Goal: Information Seeking & Learning: Learn about a topic

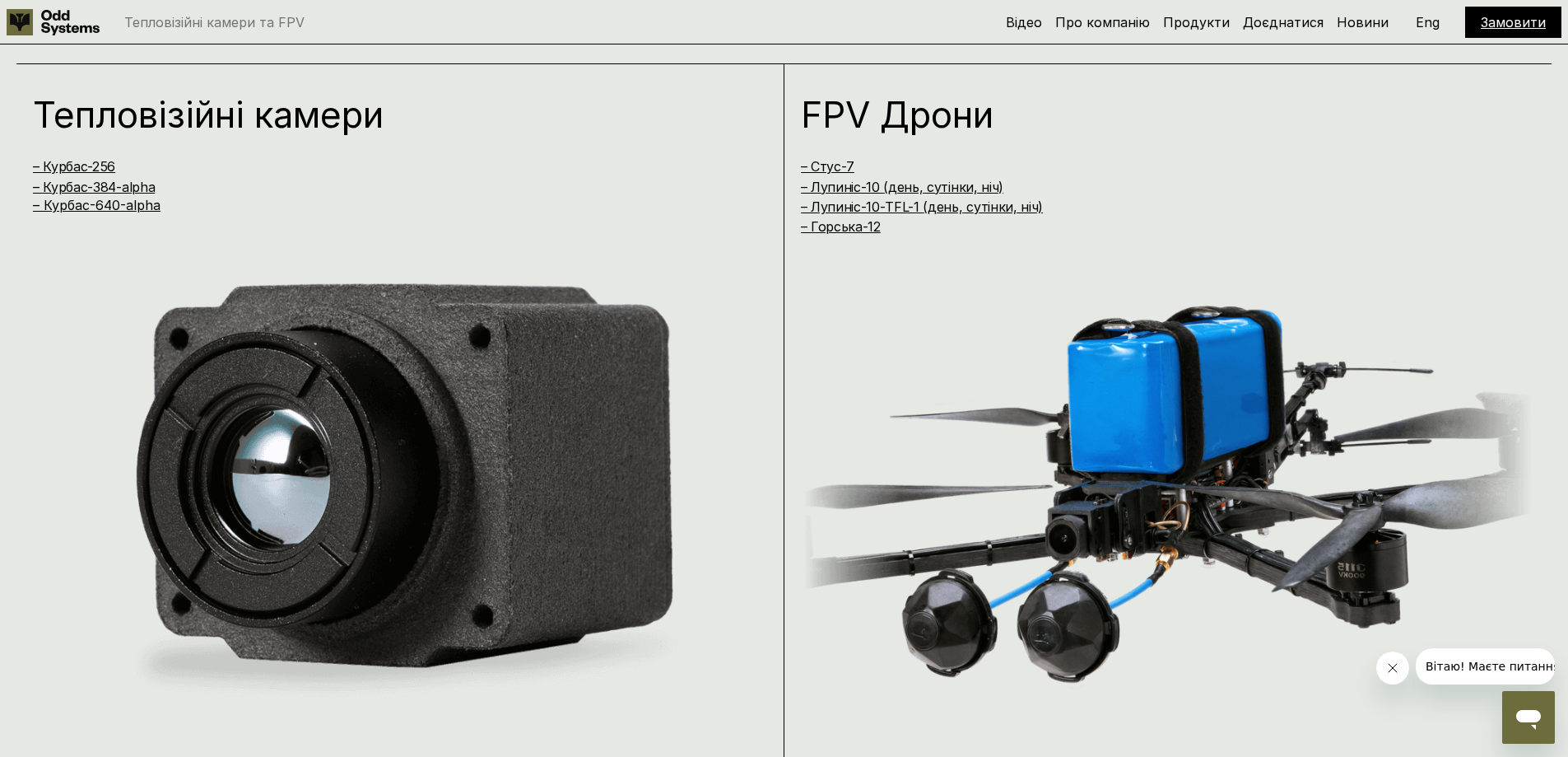
scroll to position [1564, 0]
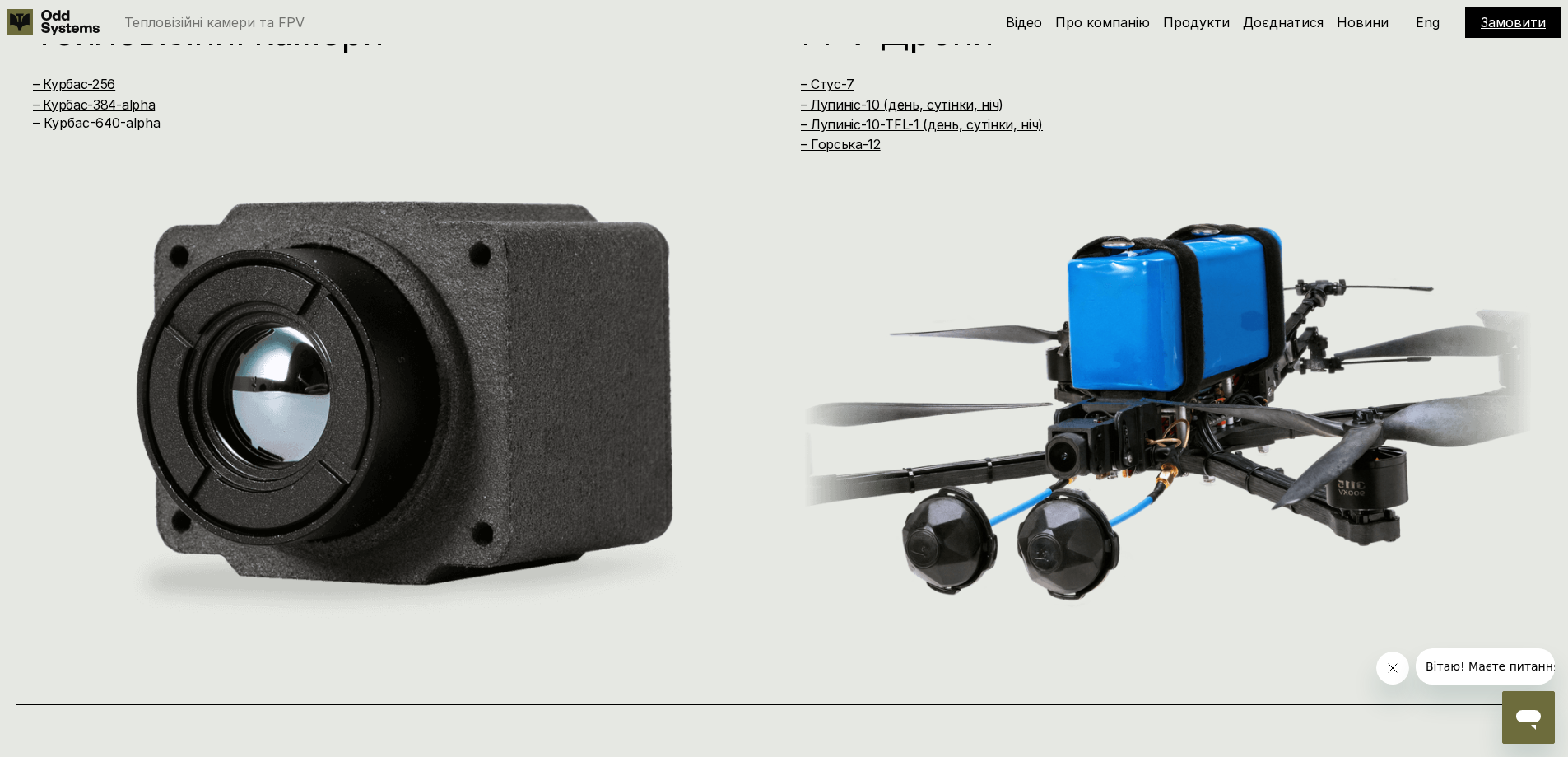
click at [1194, 337] on img at bounding box center [1168, 406] width 728 height 466
click at [824, 81] on link "– Стус-7" at bounding box center [828, 83] width 54 height 16
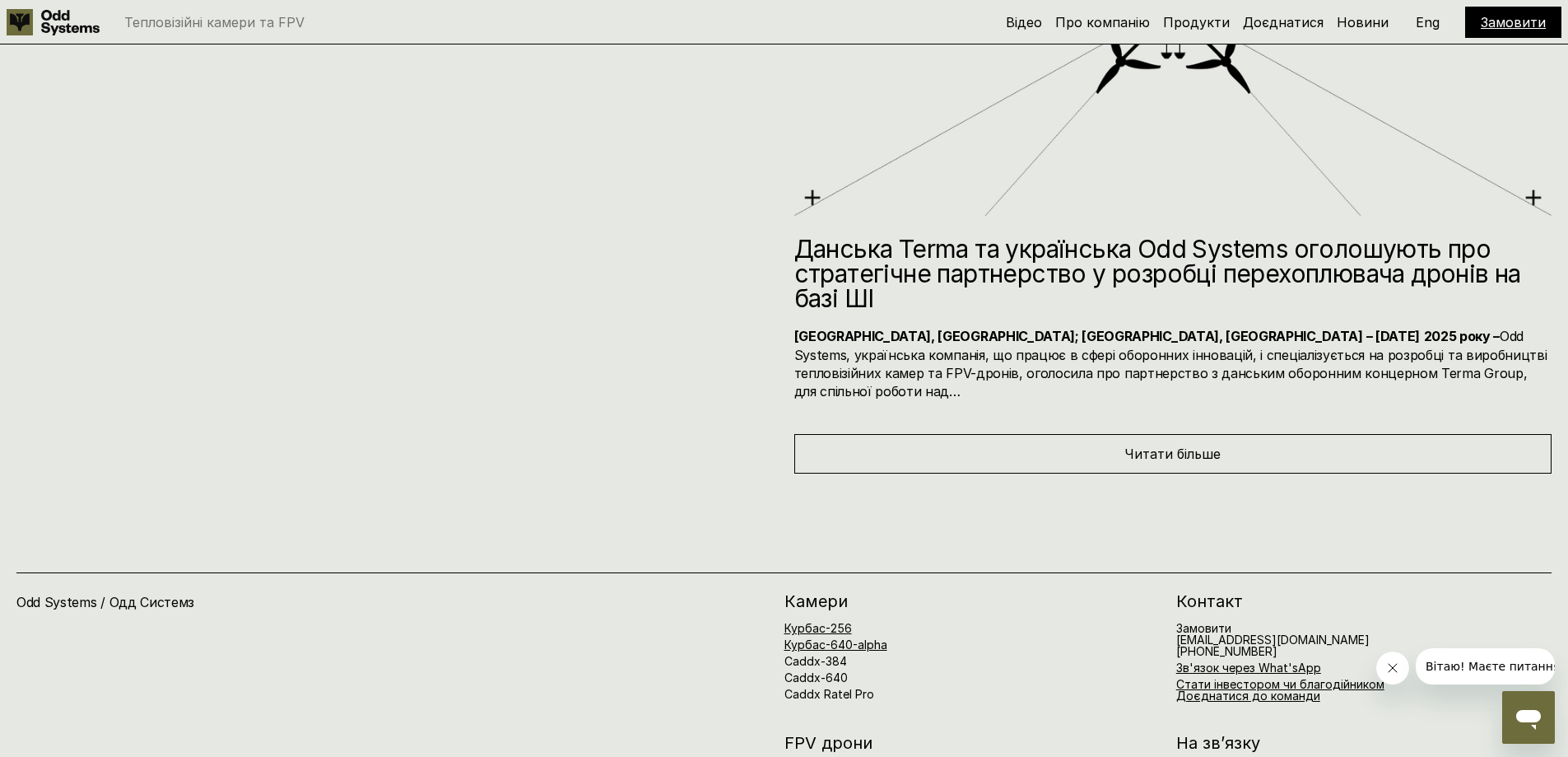
scroll to position [8902, 0]
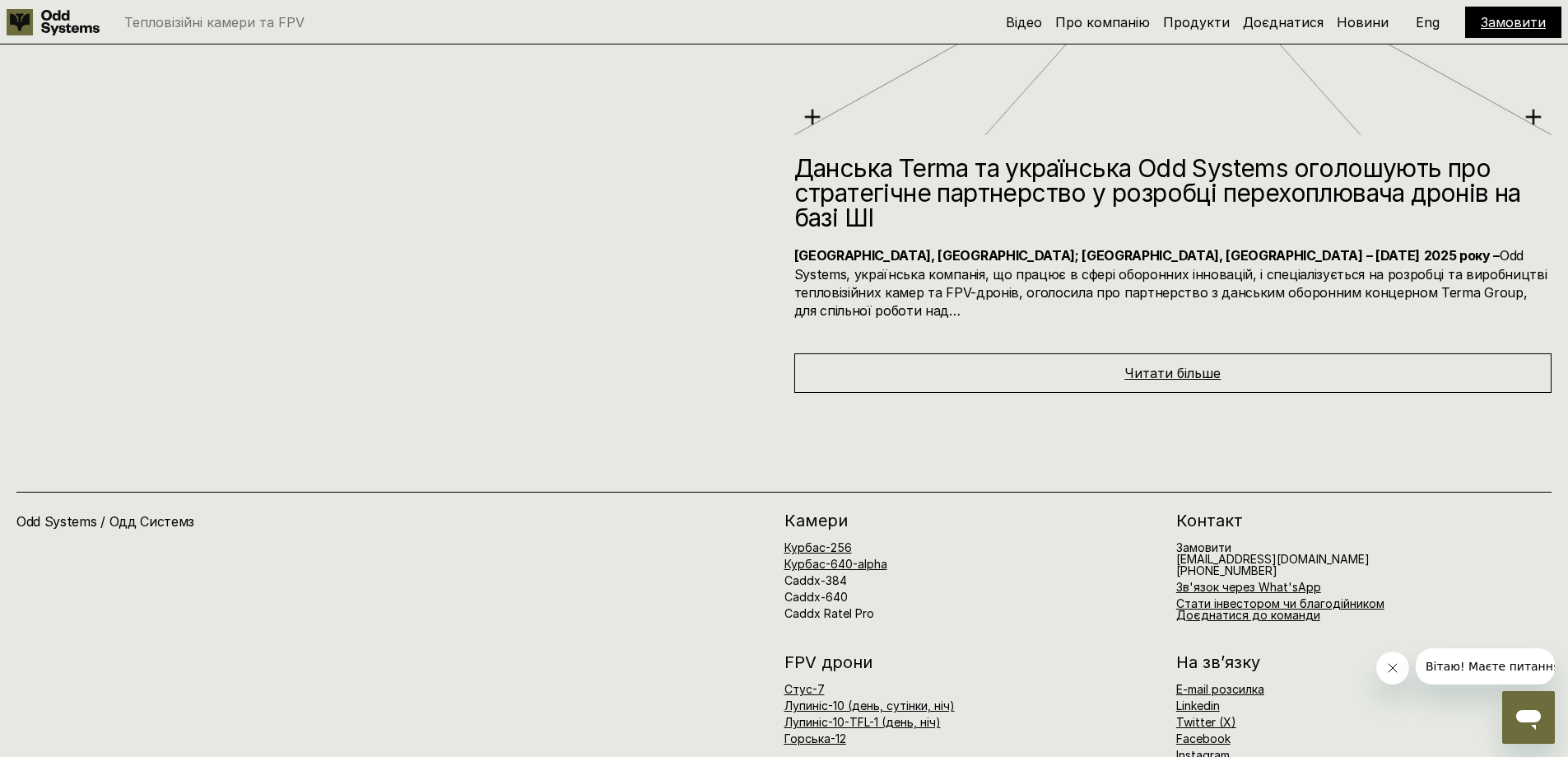
click at [1172, 365] on span "Читати більше" at bounding box center [1172, 373] width 96 height 16
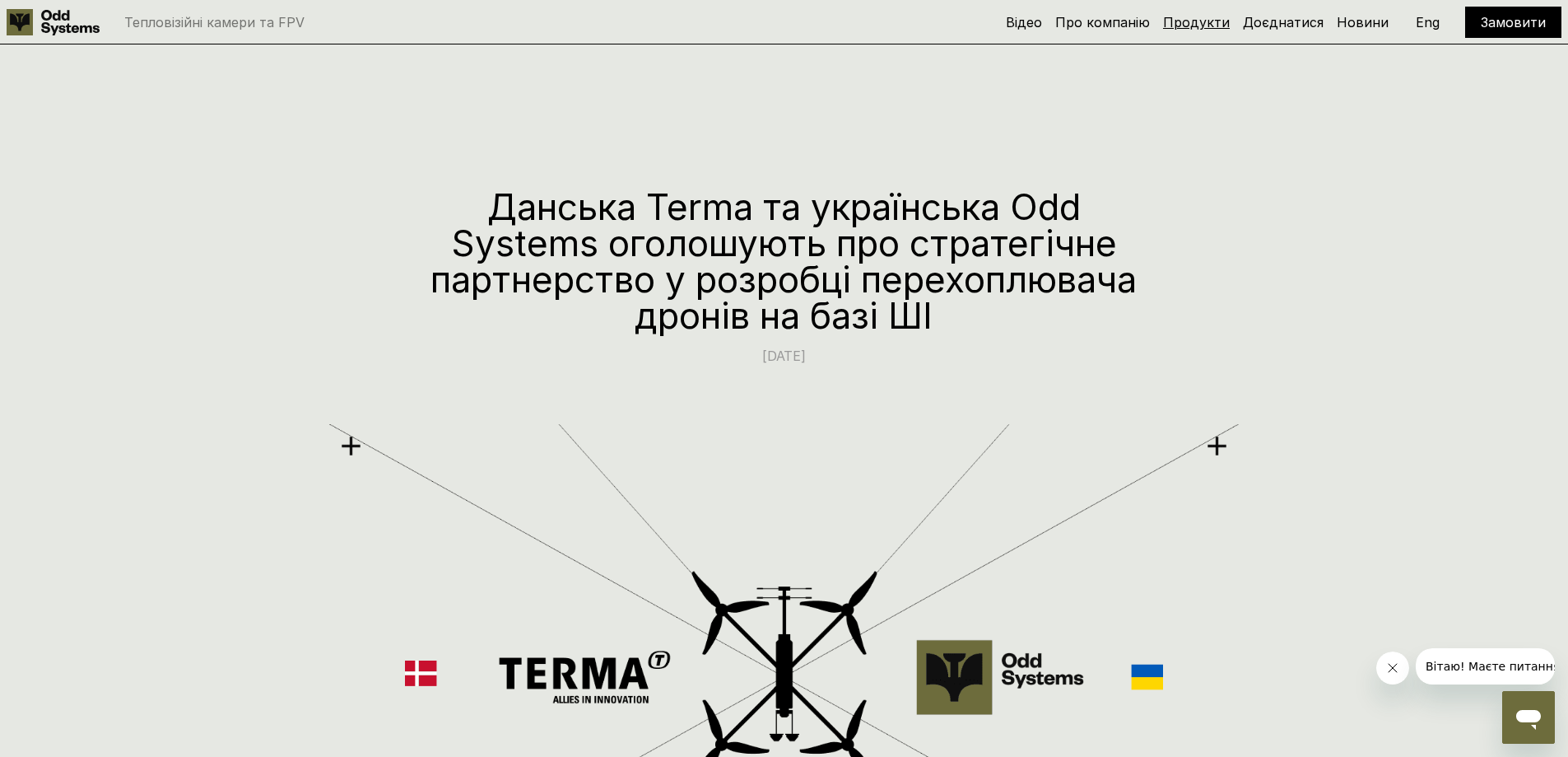
click at [1213, 23] on link "Продукти" at bounding box center [1196, 22] width 67 height 16
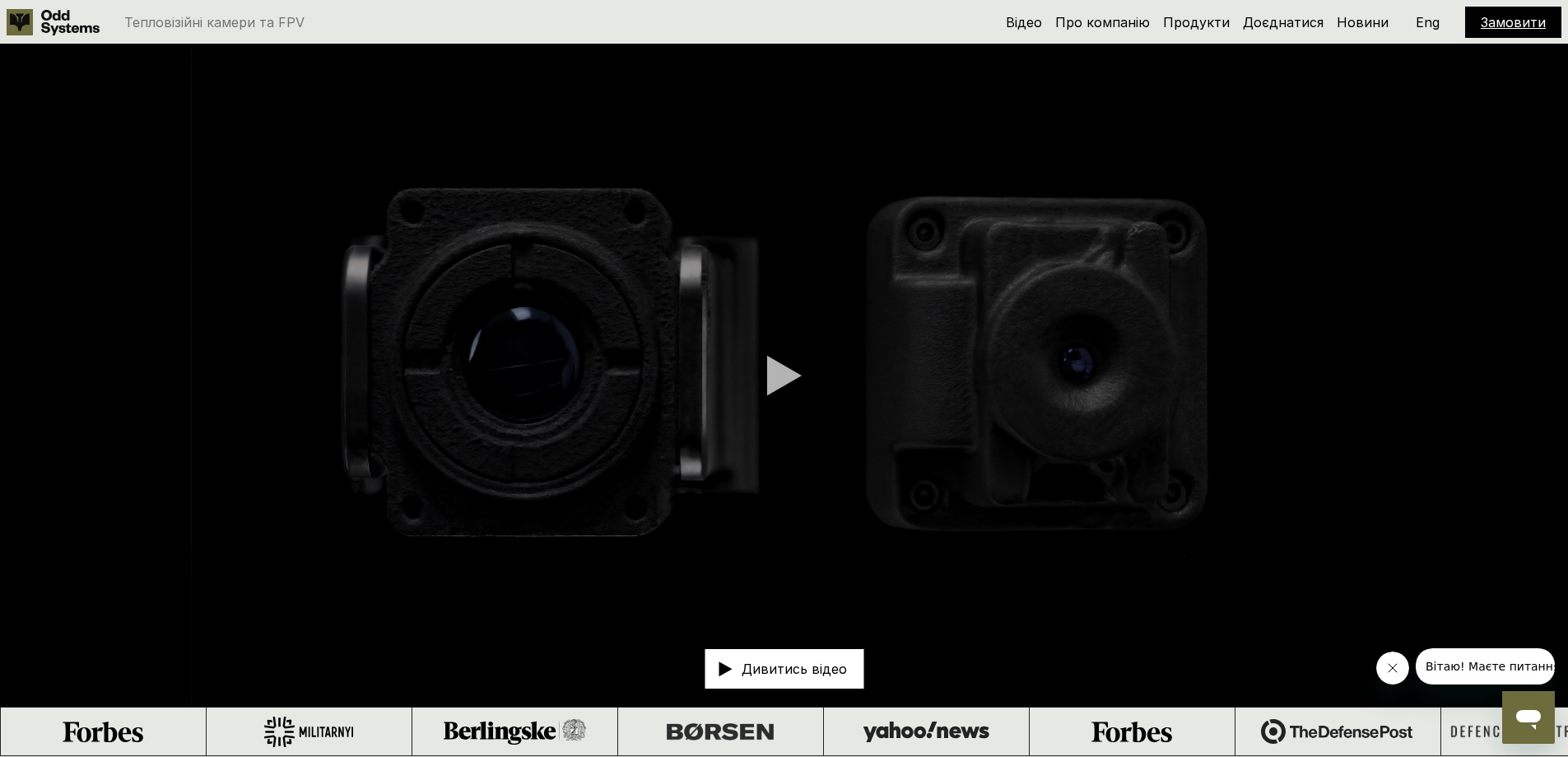
scroll to position [1512, 0]
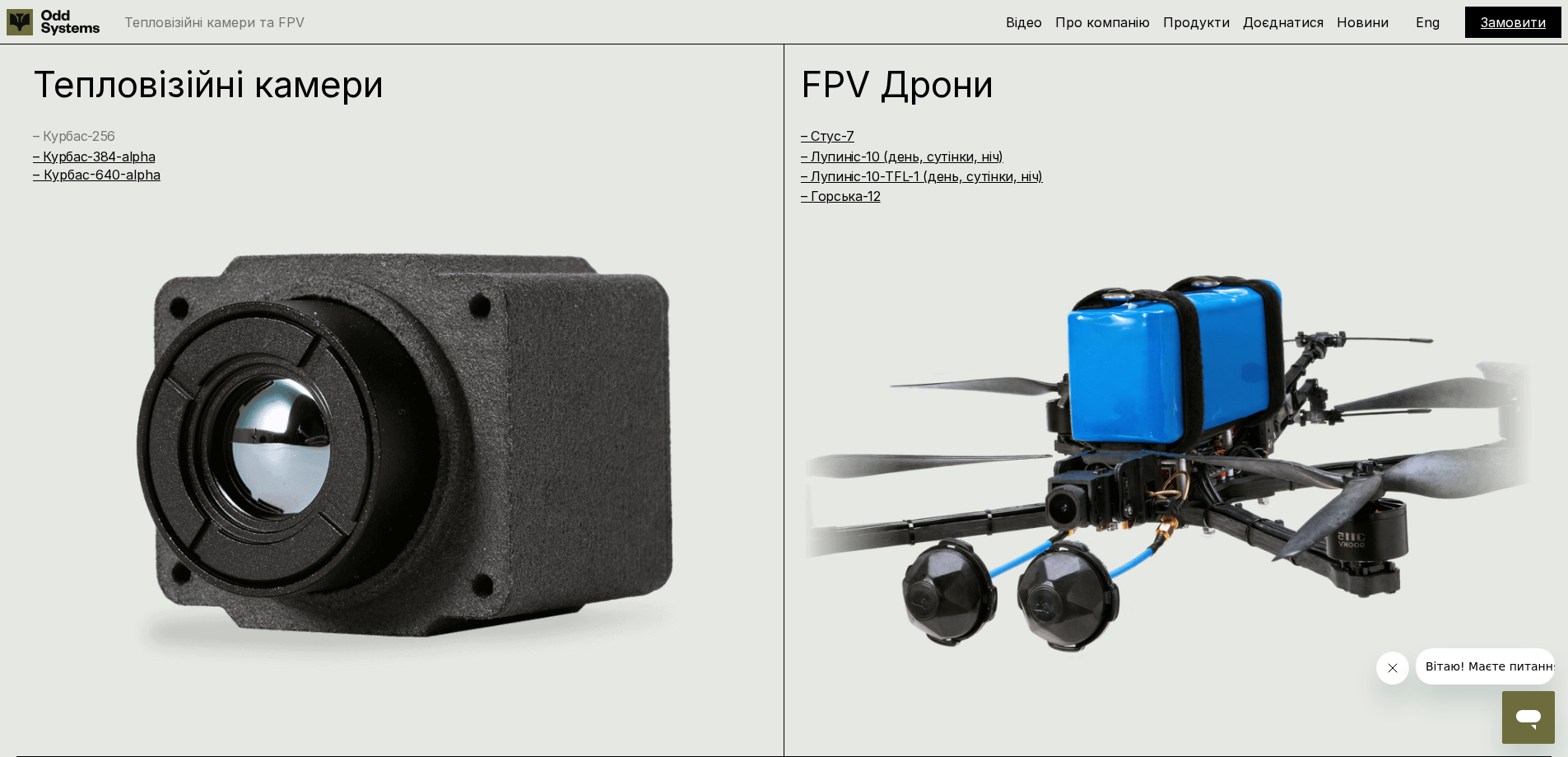
click at [75, 132] on link "– Курбас-256" at bounding box center [74, 135] width 82 height 16
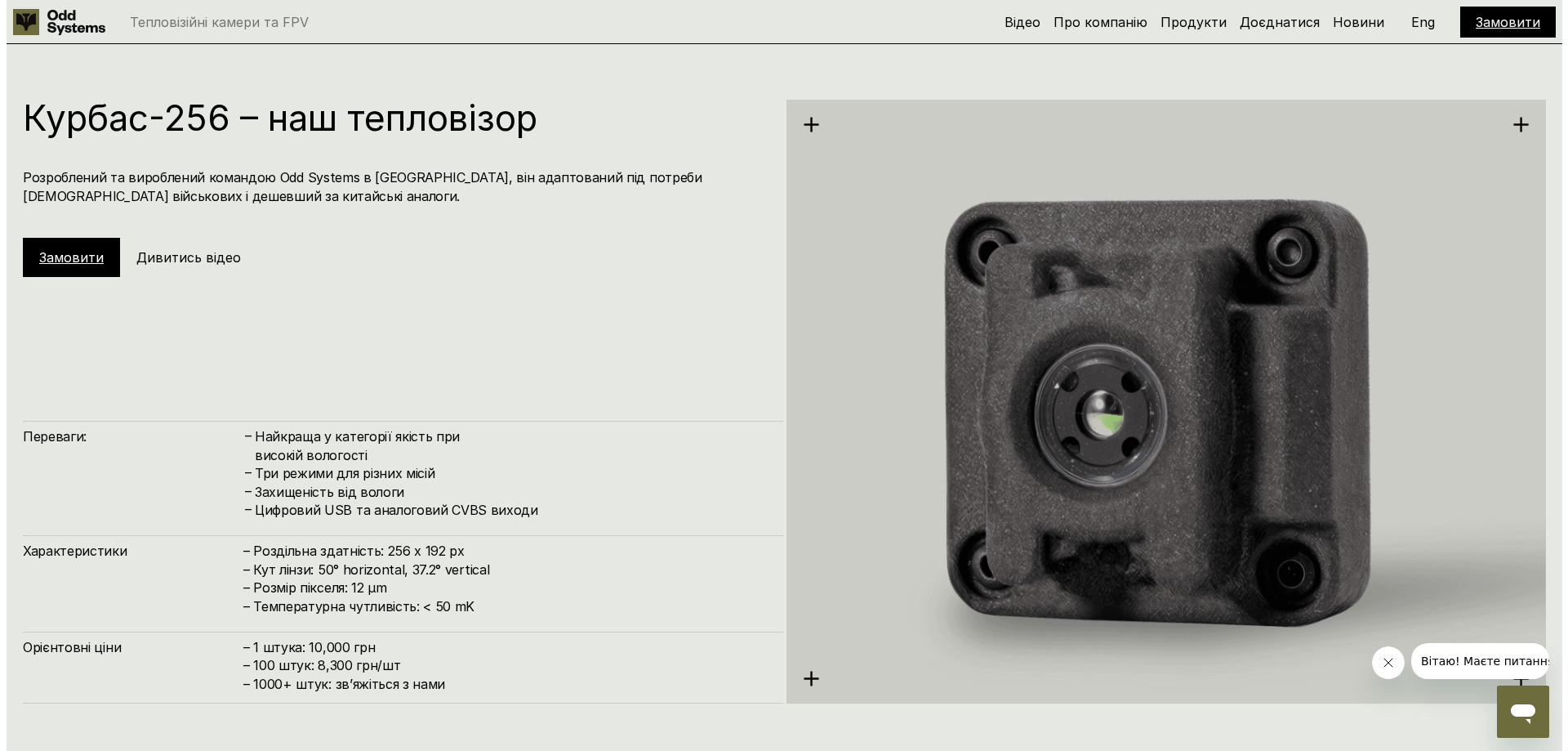
scroll to position [2251, 0]
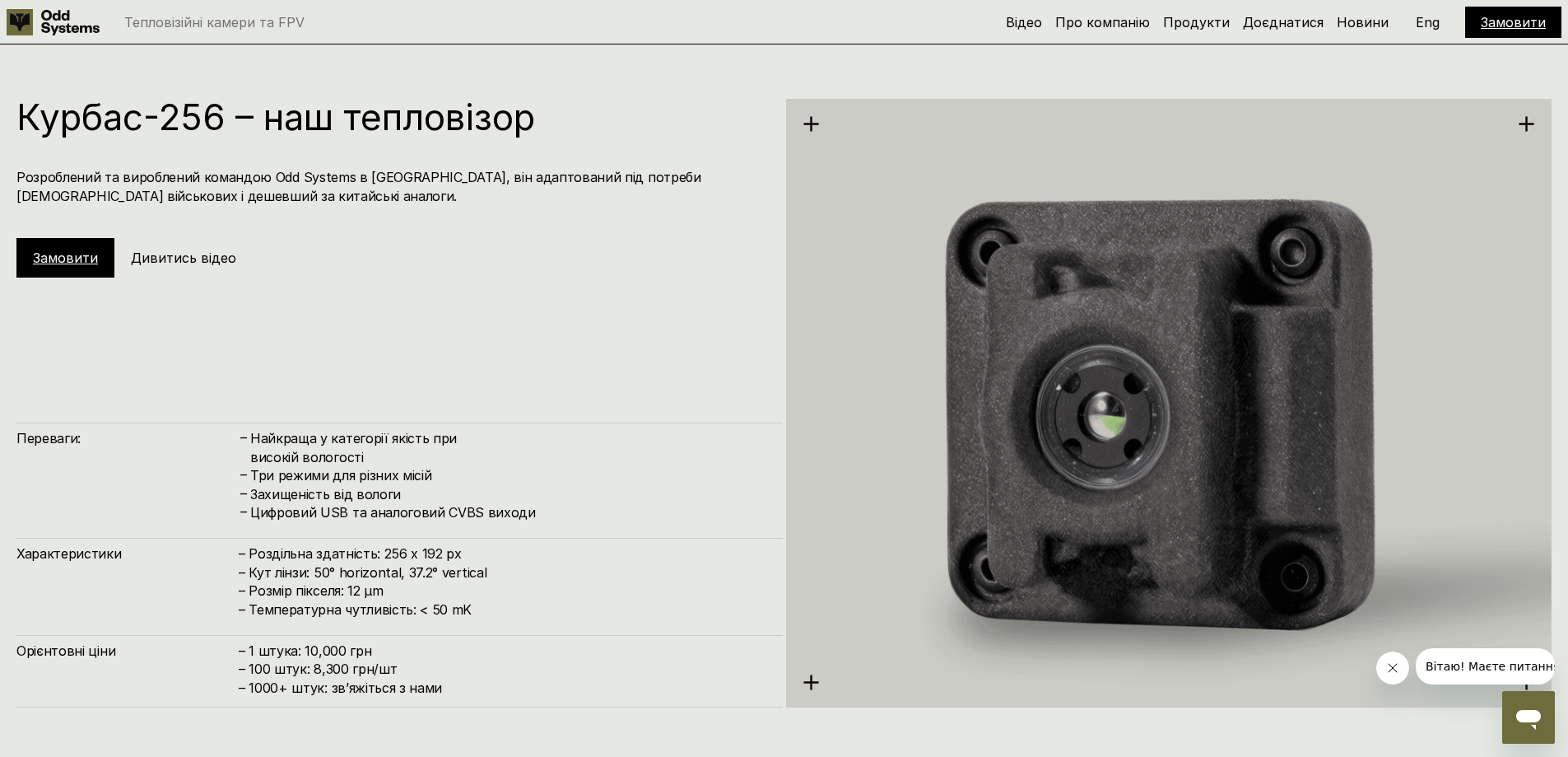
click at [174, 258] on h5 "Дивитись відео" at bounding box center [184, 258] width 106 height 18
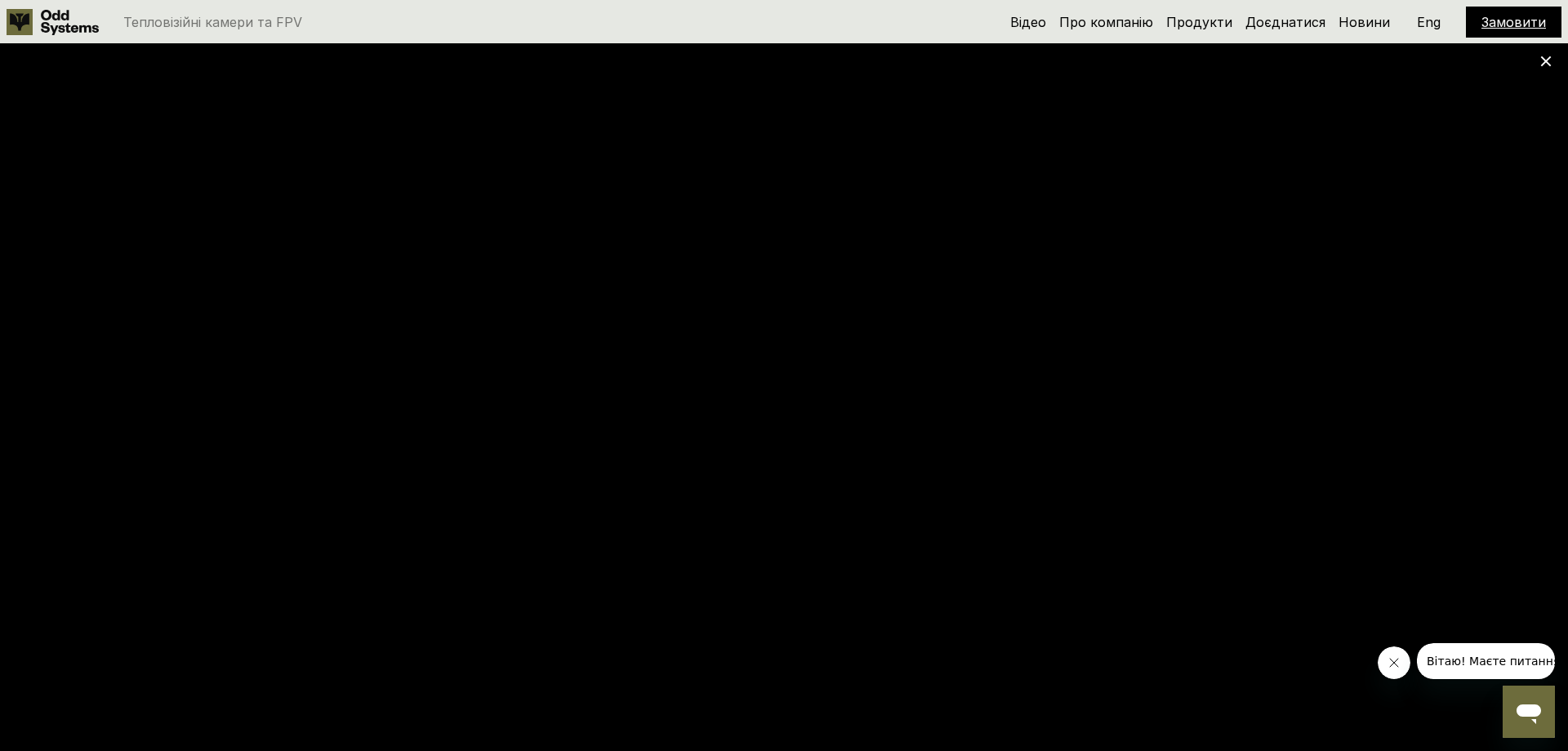
scroll to position [1500, 0]
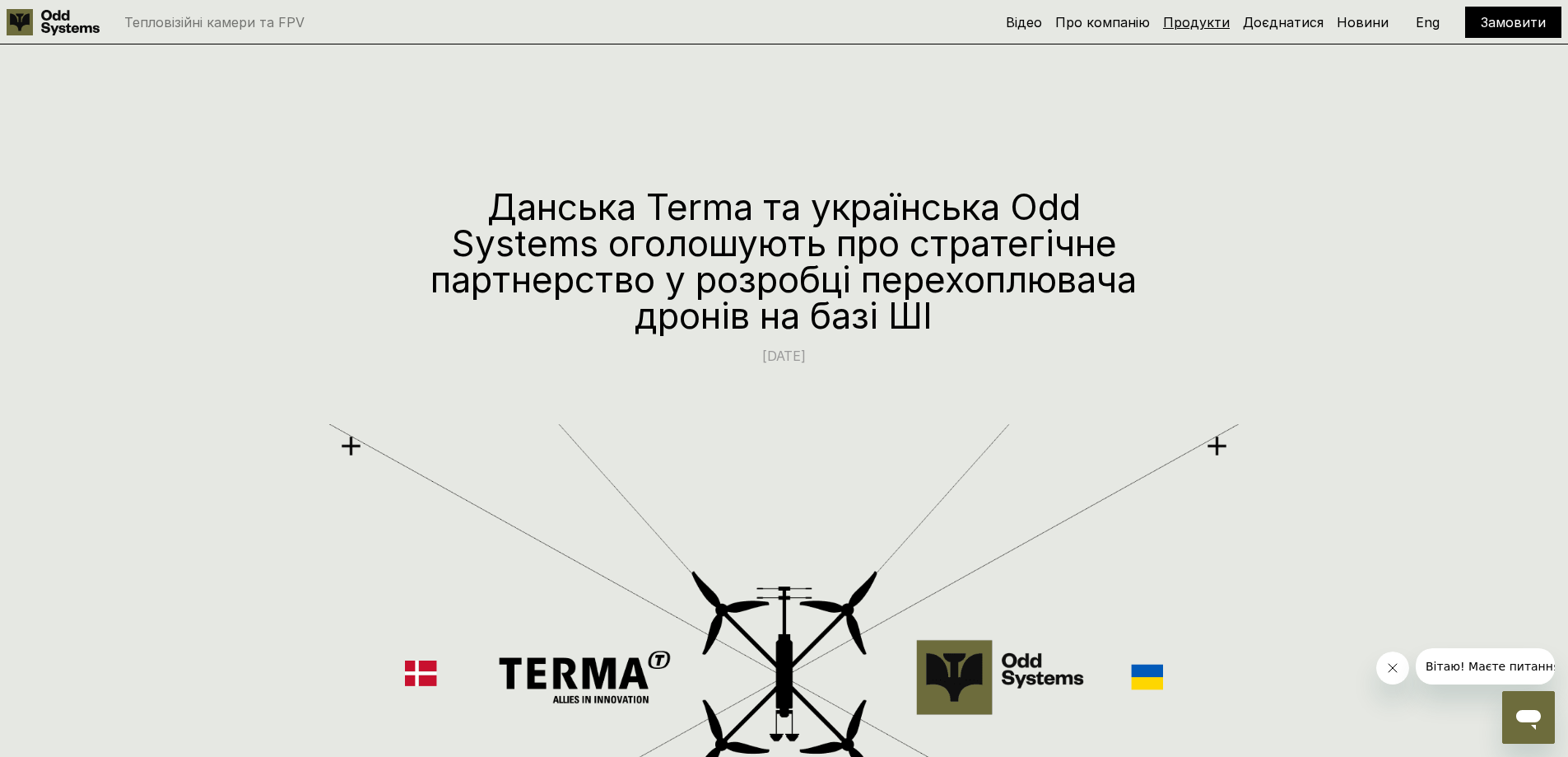
click at [1200, 23] on link "Продукти" at bounding box center [1196, 22] width 67 height 16
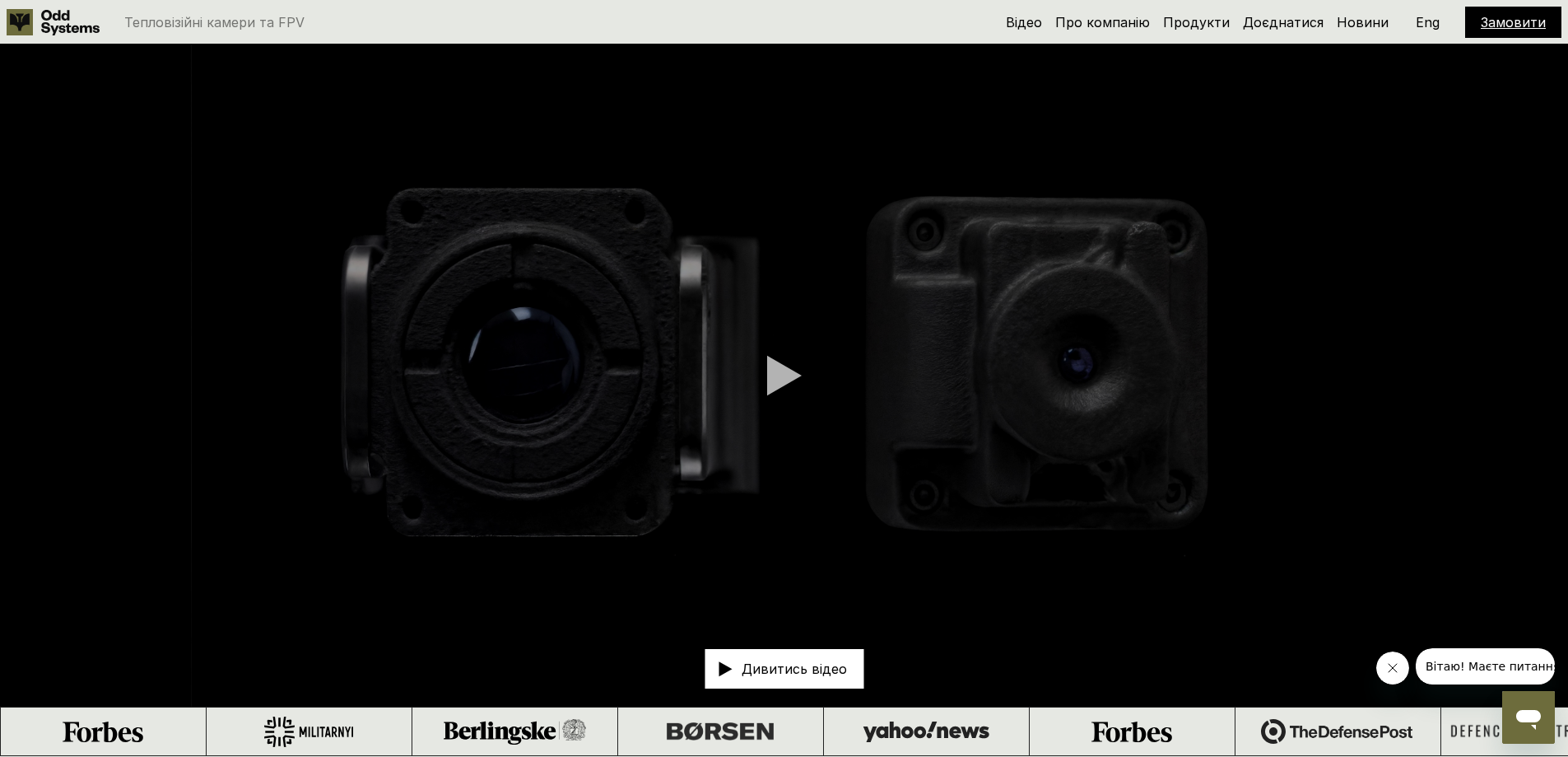
scroll to position [1512, 0]
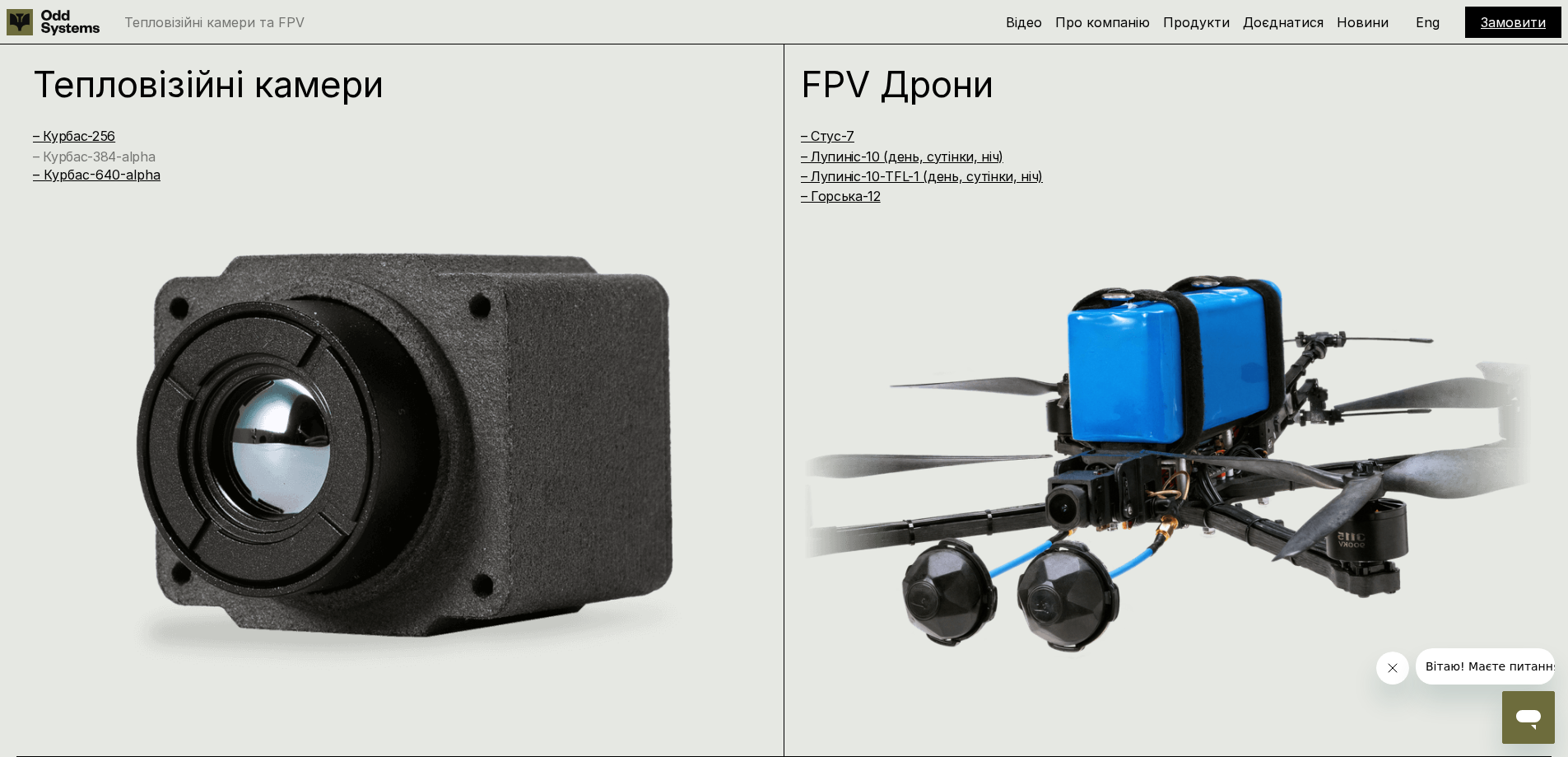
click at [100, 153] on link "– Курбас-384-alpha" at bounding box center [94, 156] width 122 height 16
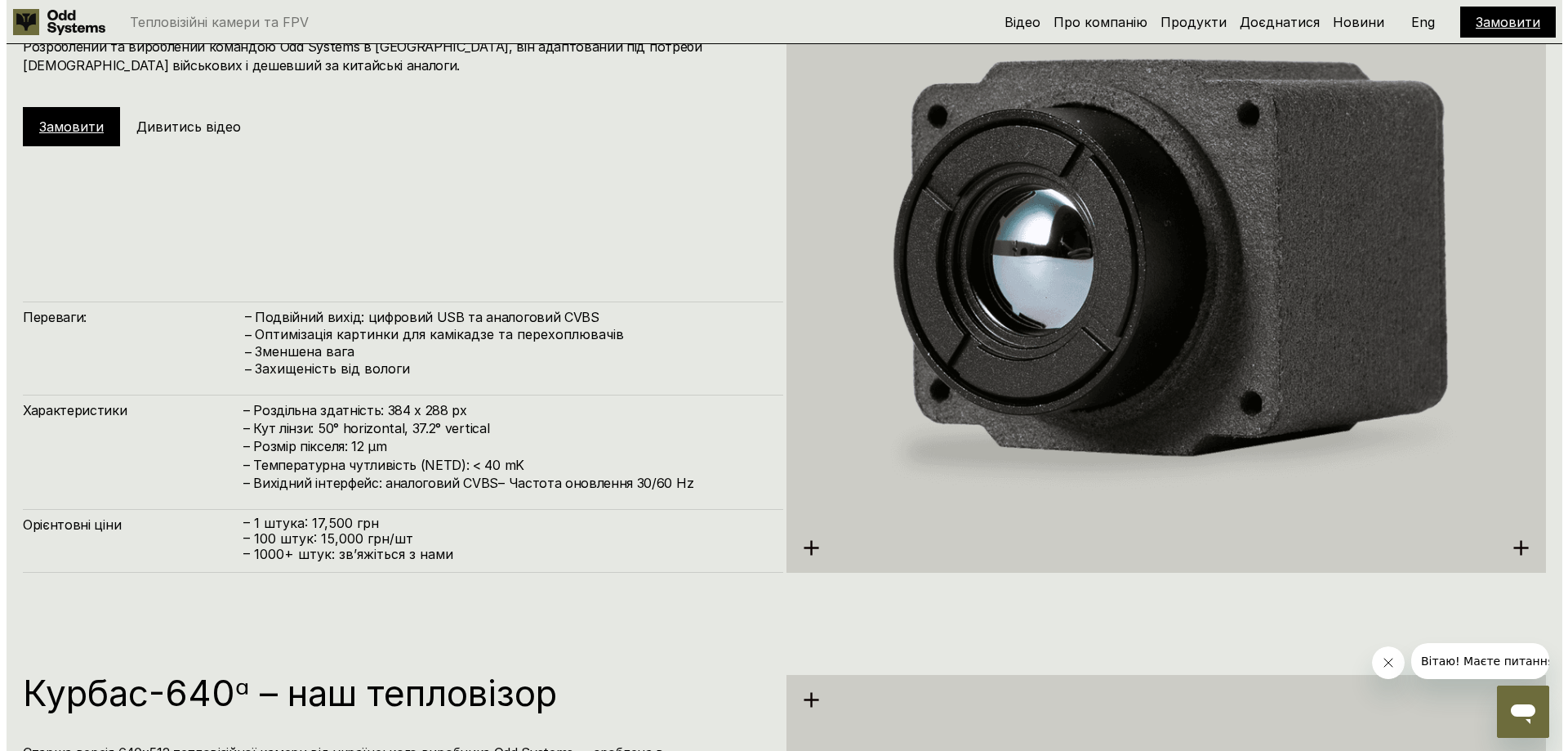
scroll to position [3083, 0]
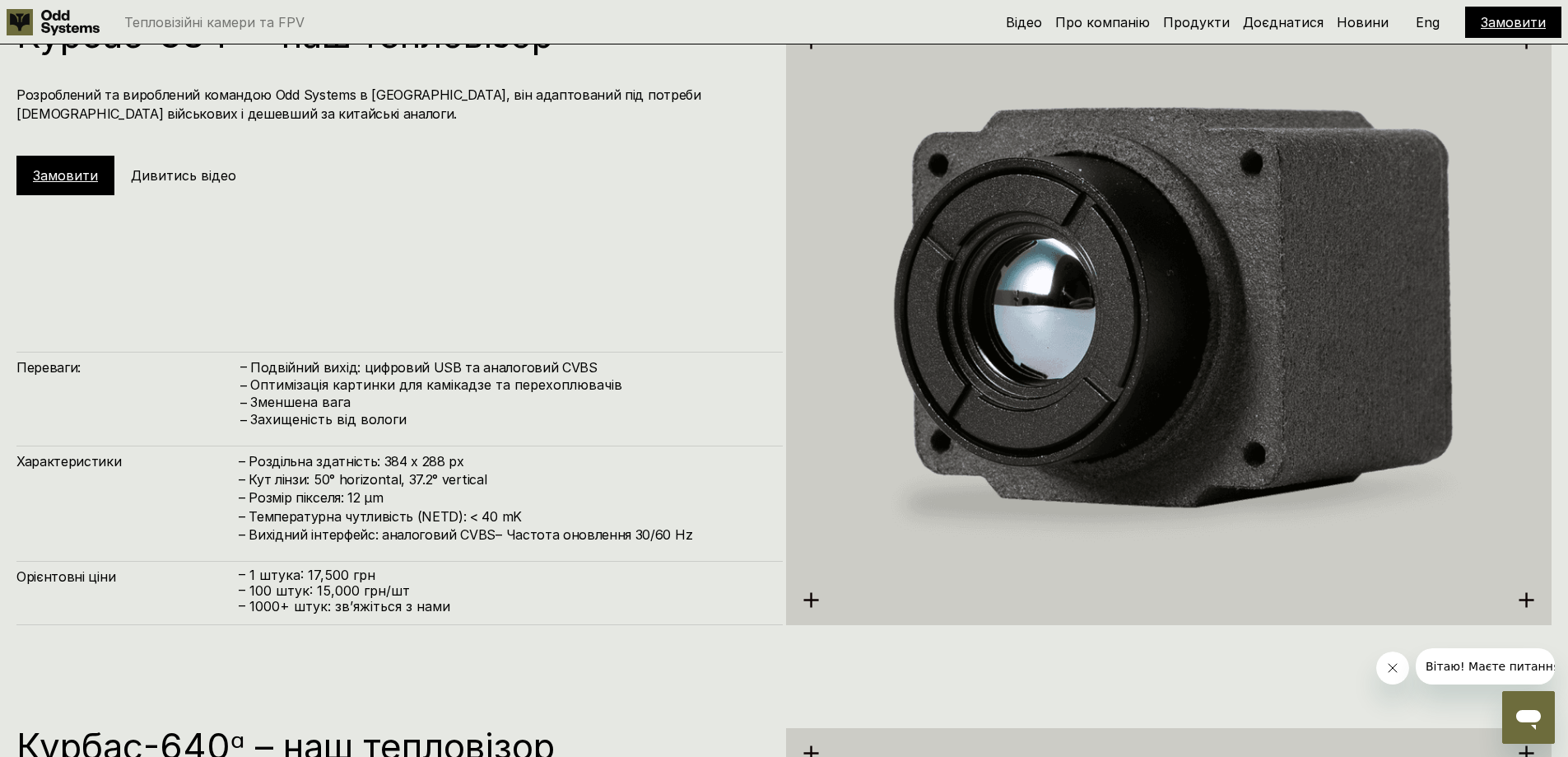
click at [178, 173] on h5 "Дивитись відео" at bounding box center [184, 175] width 106 height 18
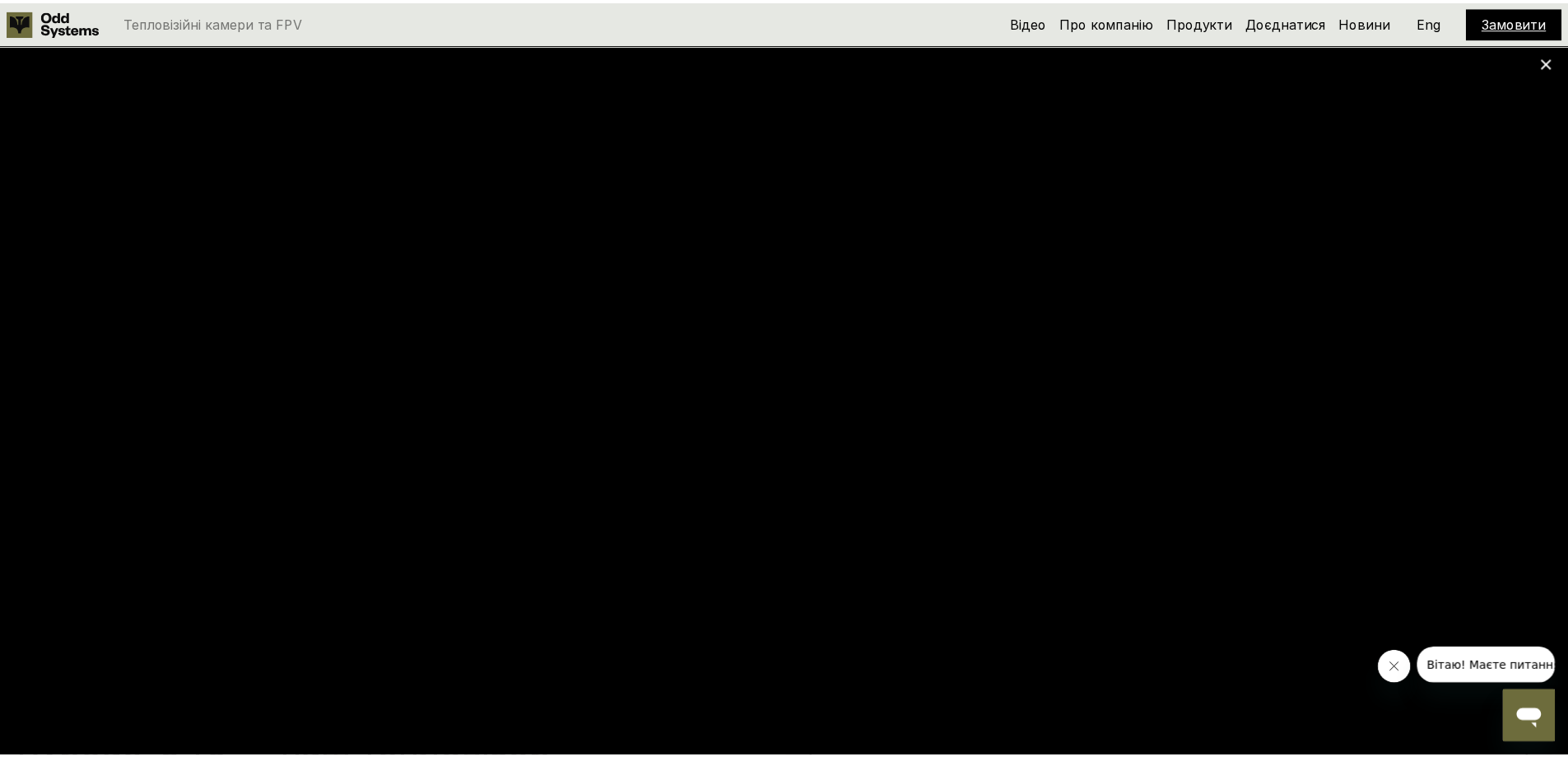
scroll to position [1512, 0]
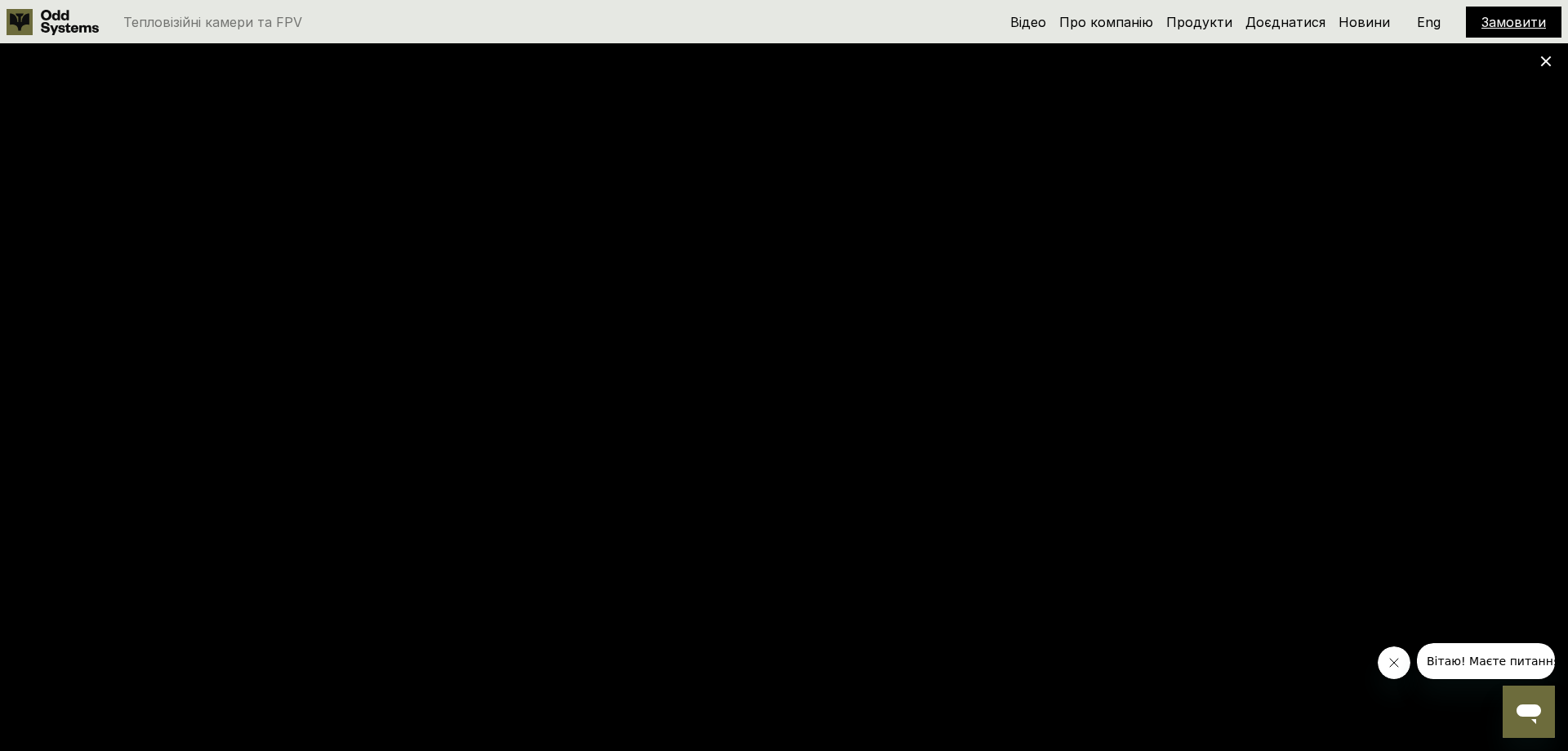
click at [1545, 61] on use at bounding box center [1546, 62] width 10 height 10
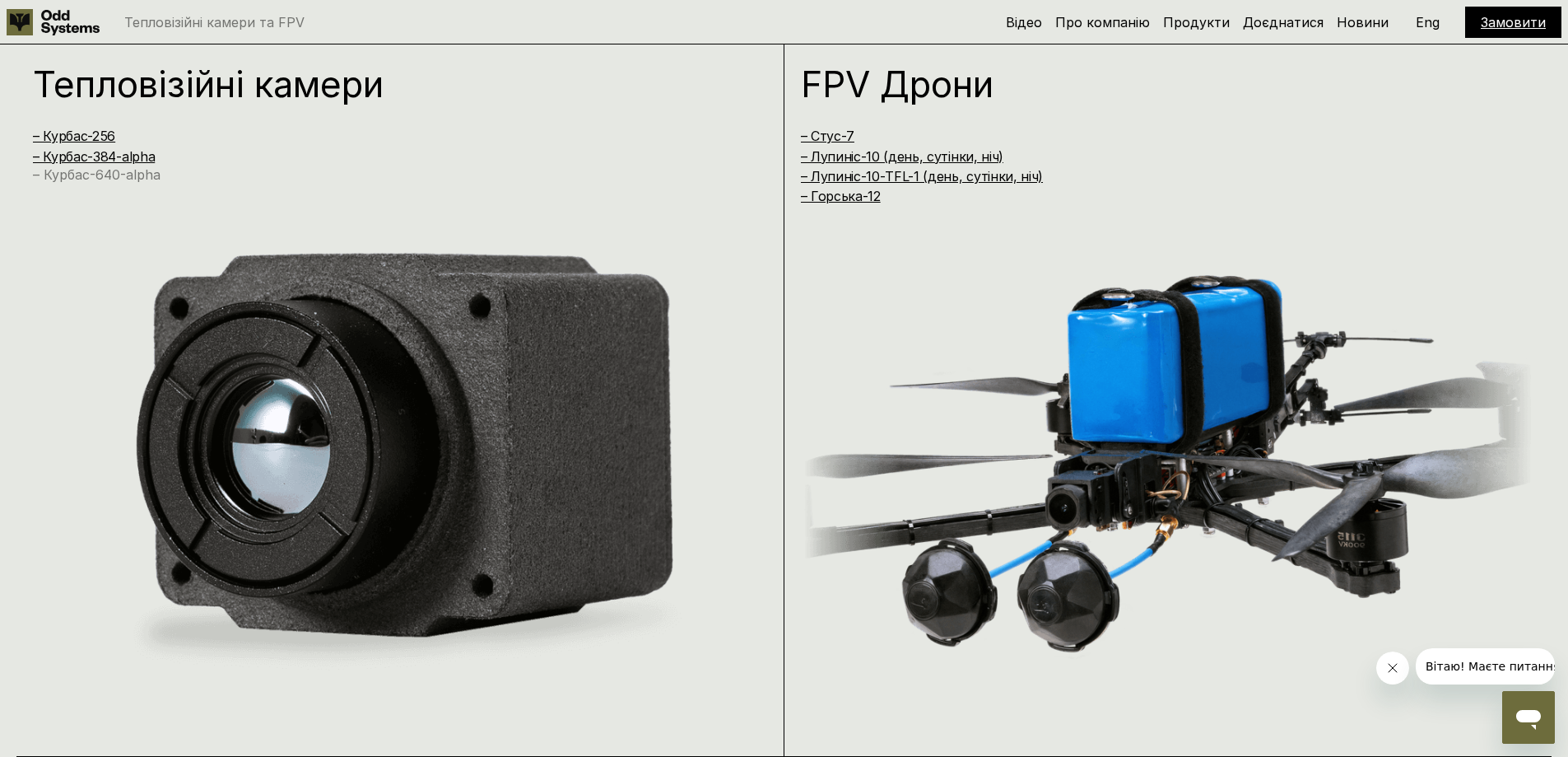
click at [97, 174] on link "– Курбас-640-alpha" at bounding box center [96, 174] width 127 height 16
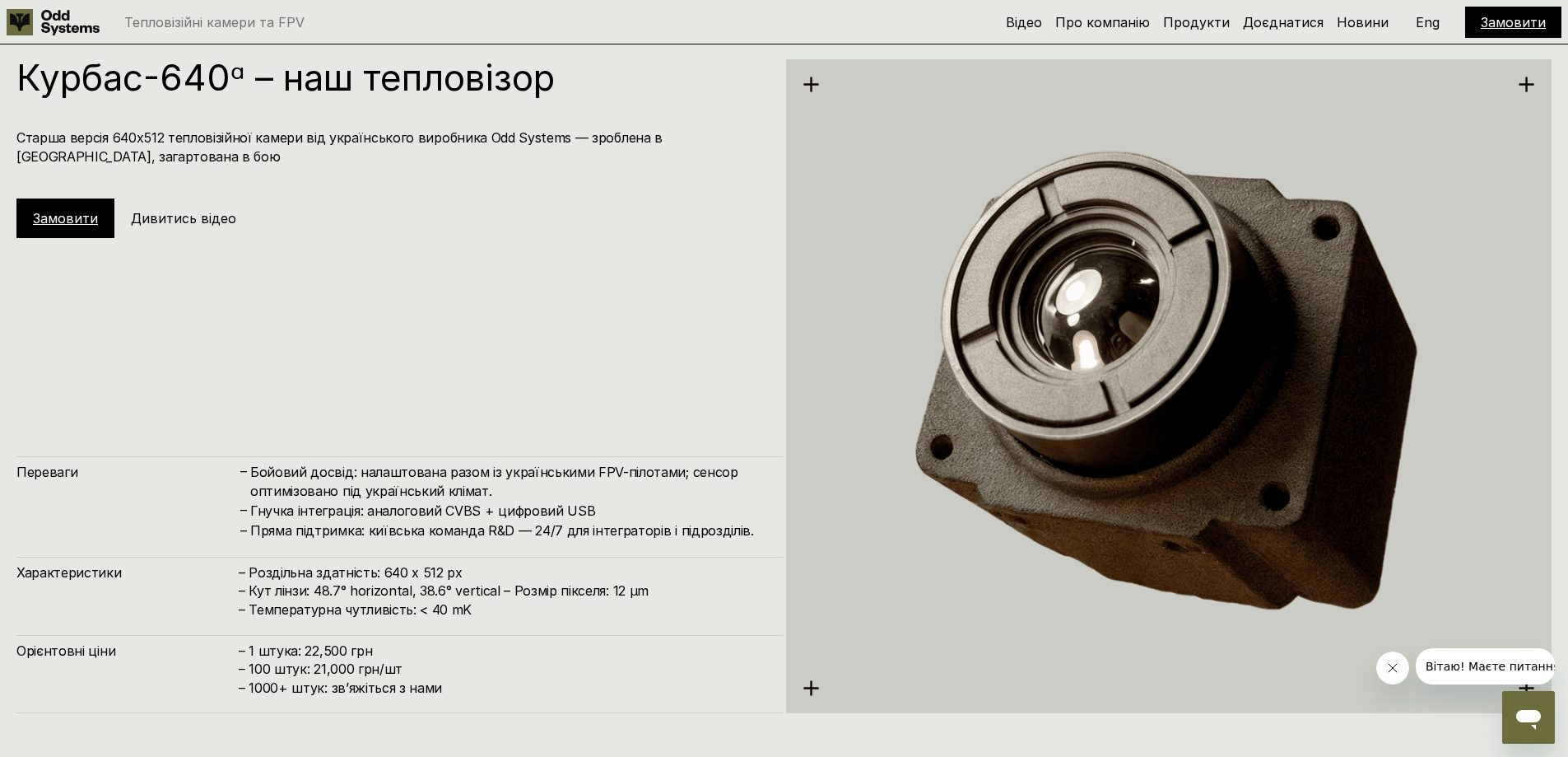
scroll to position [3782, 0]
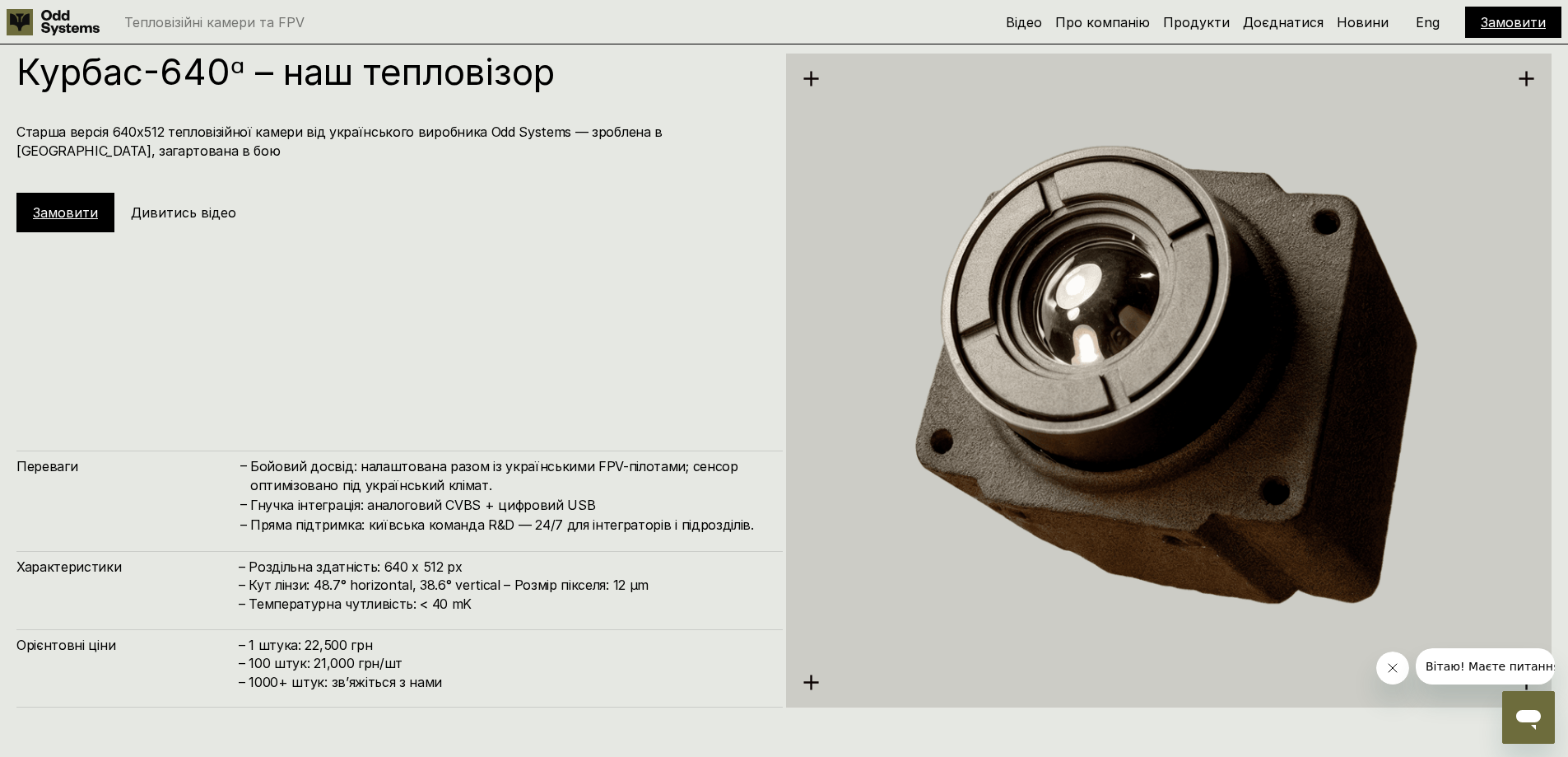
click at [159, 211] on h5 "Дивитись відео" at bounding box center [184, 212] width 106 height 18
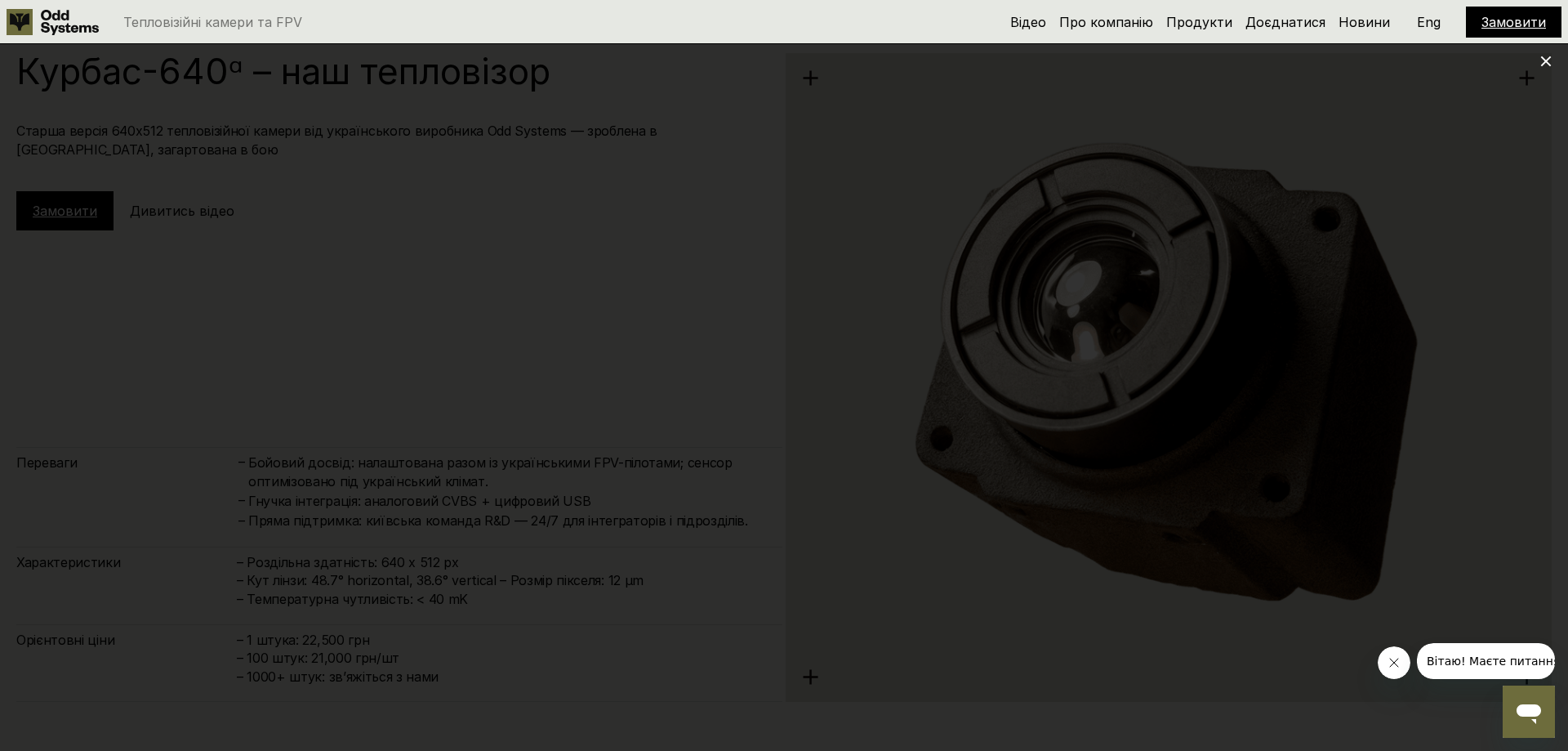
click at [1545, 62] on use at bounding box center [1546, 62] width 10 height 10
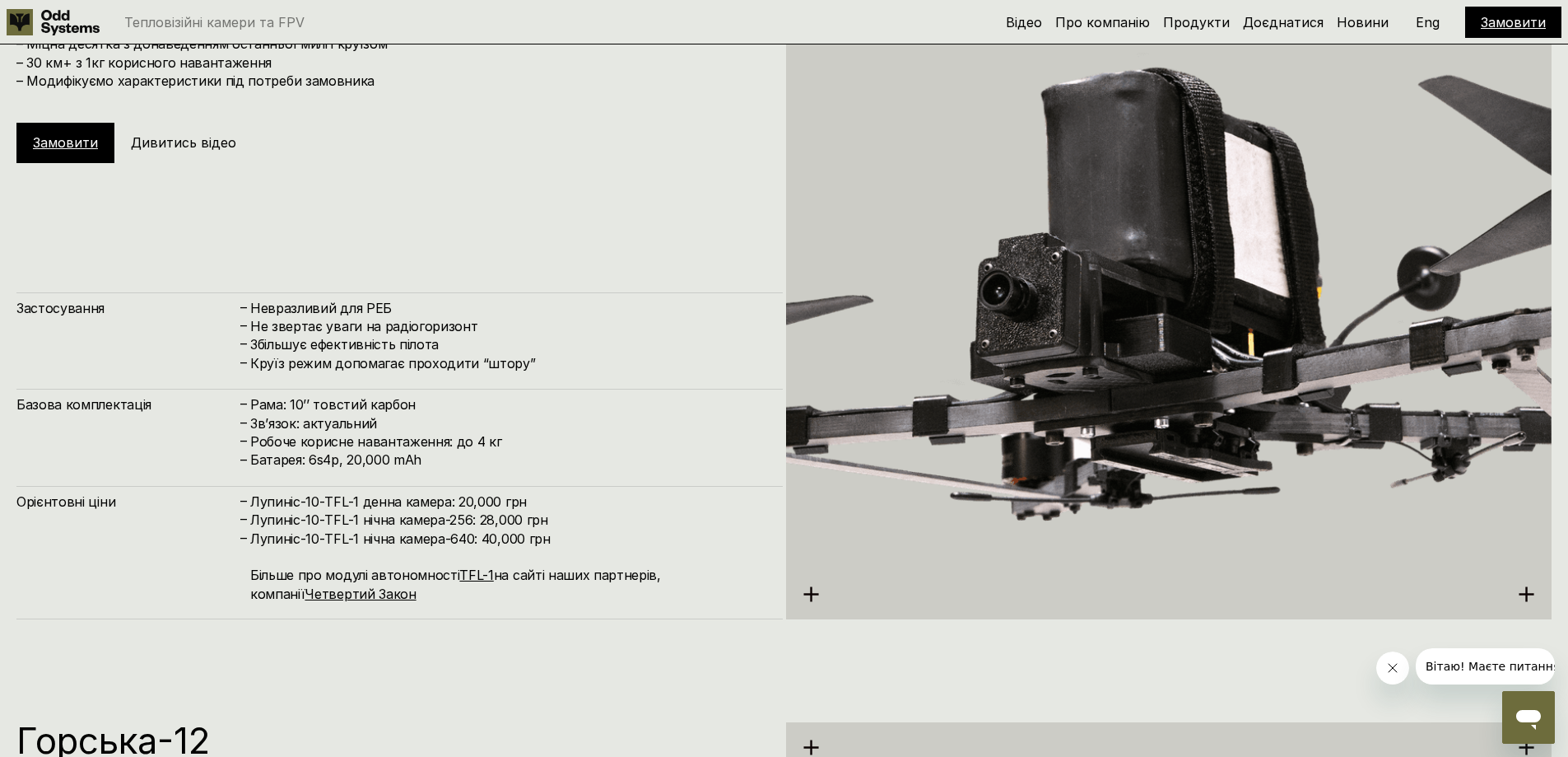
scroll to position [6170, 0]
